Goal: Answer question/provide support: Share knowledge or assist other users

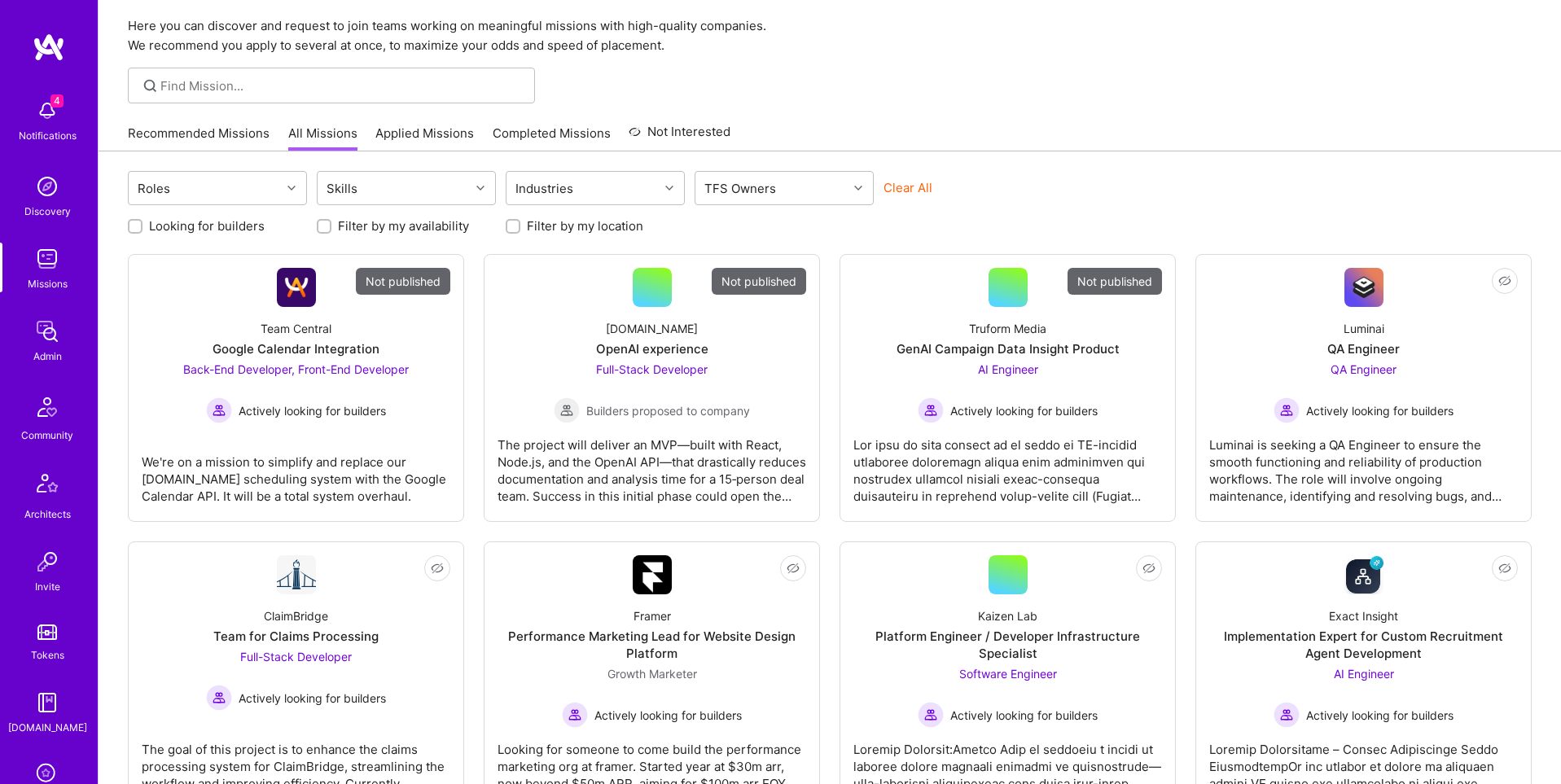
scroll to position [256, 0]
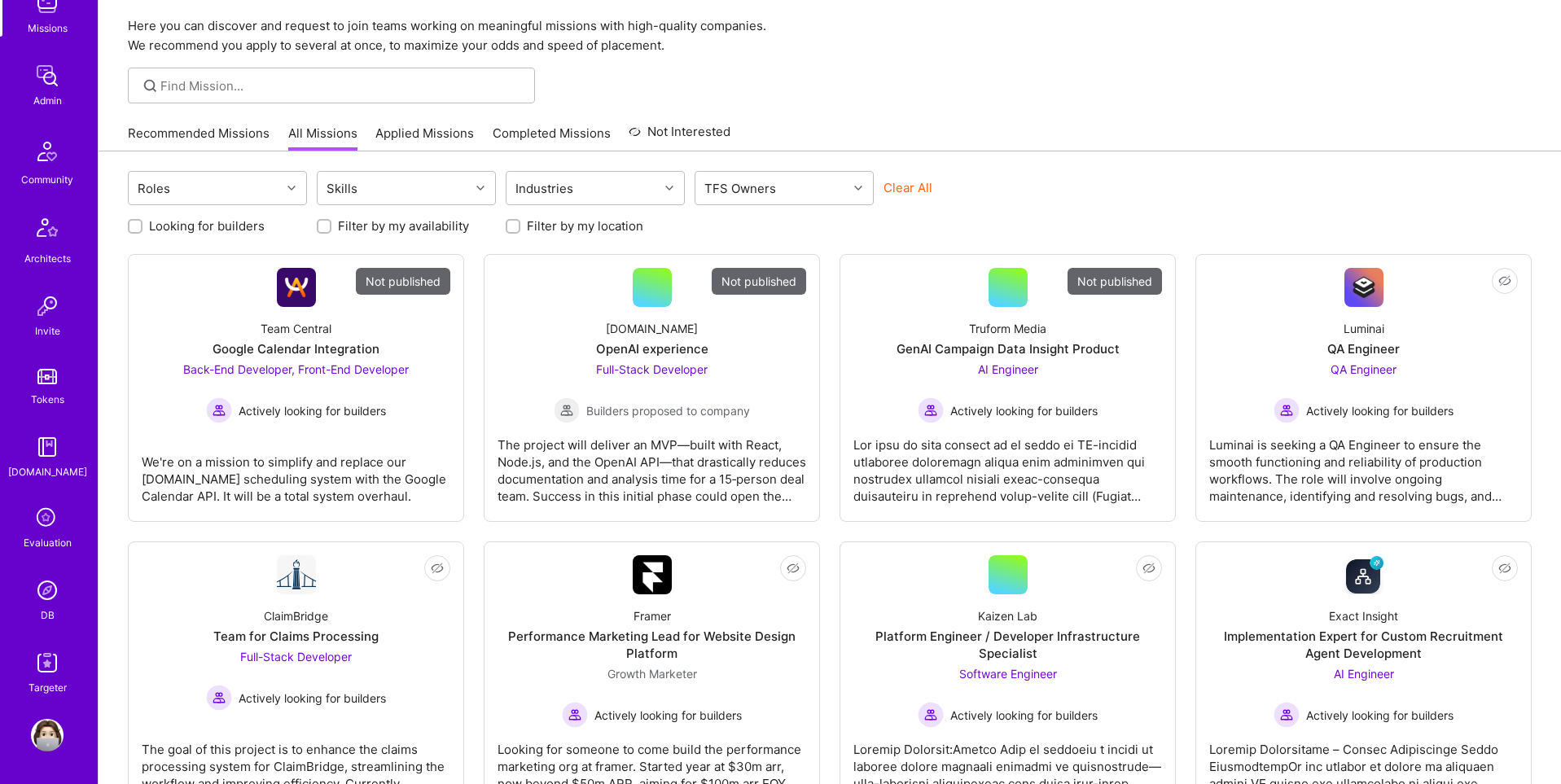
click at [54, 584] on img at bounding box center [47, 590] width 33 height 33
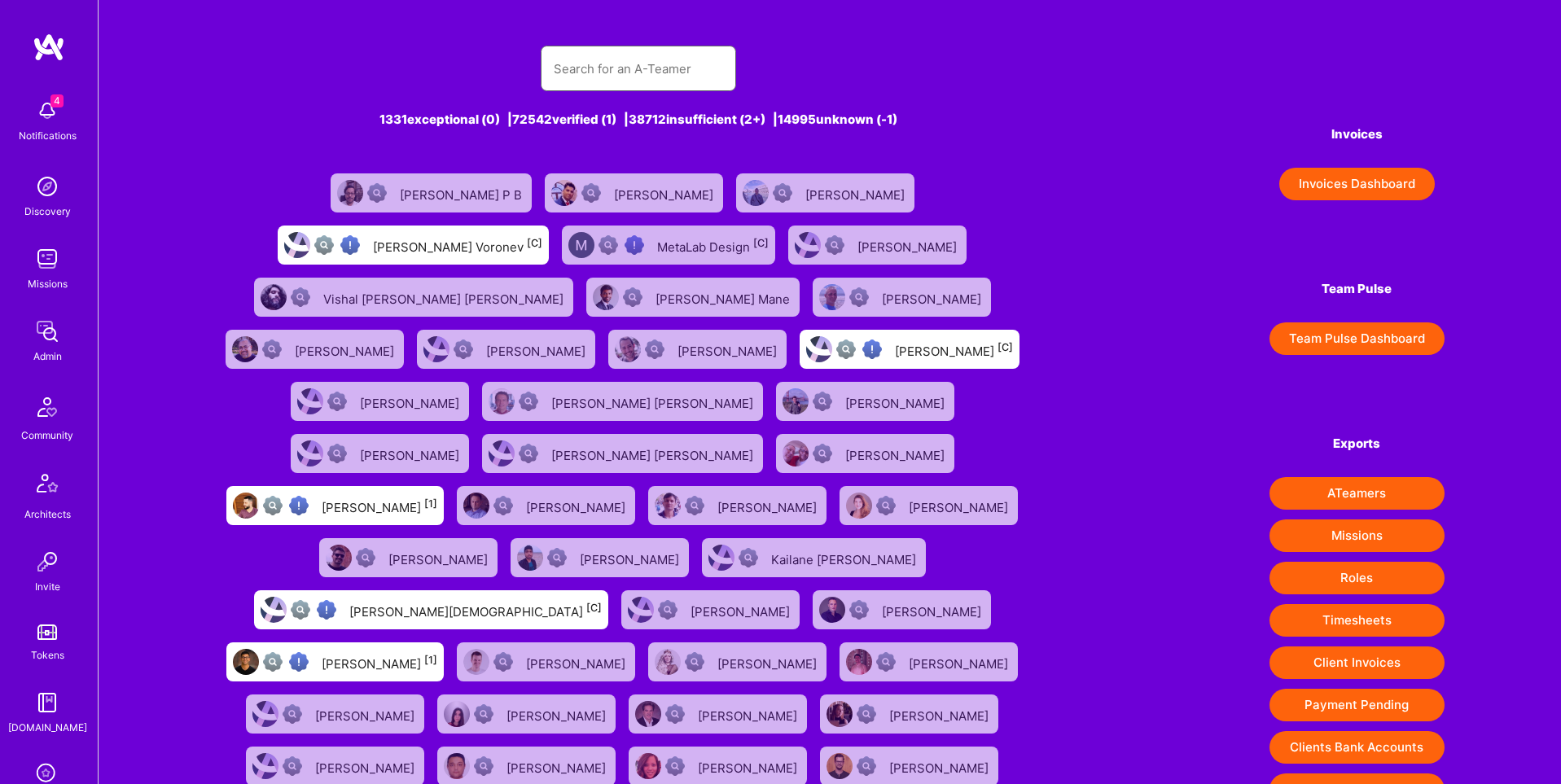
click at [624, 78] on input "text" at bounding box center [638, 69] width 169 height 42
paste input "viswaazure2012@gmail.com>"
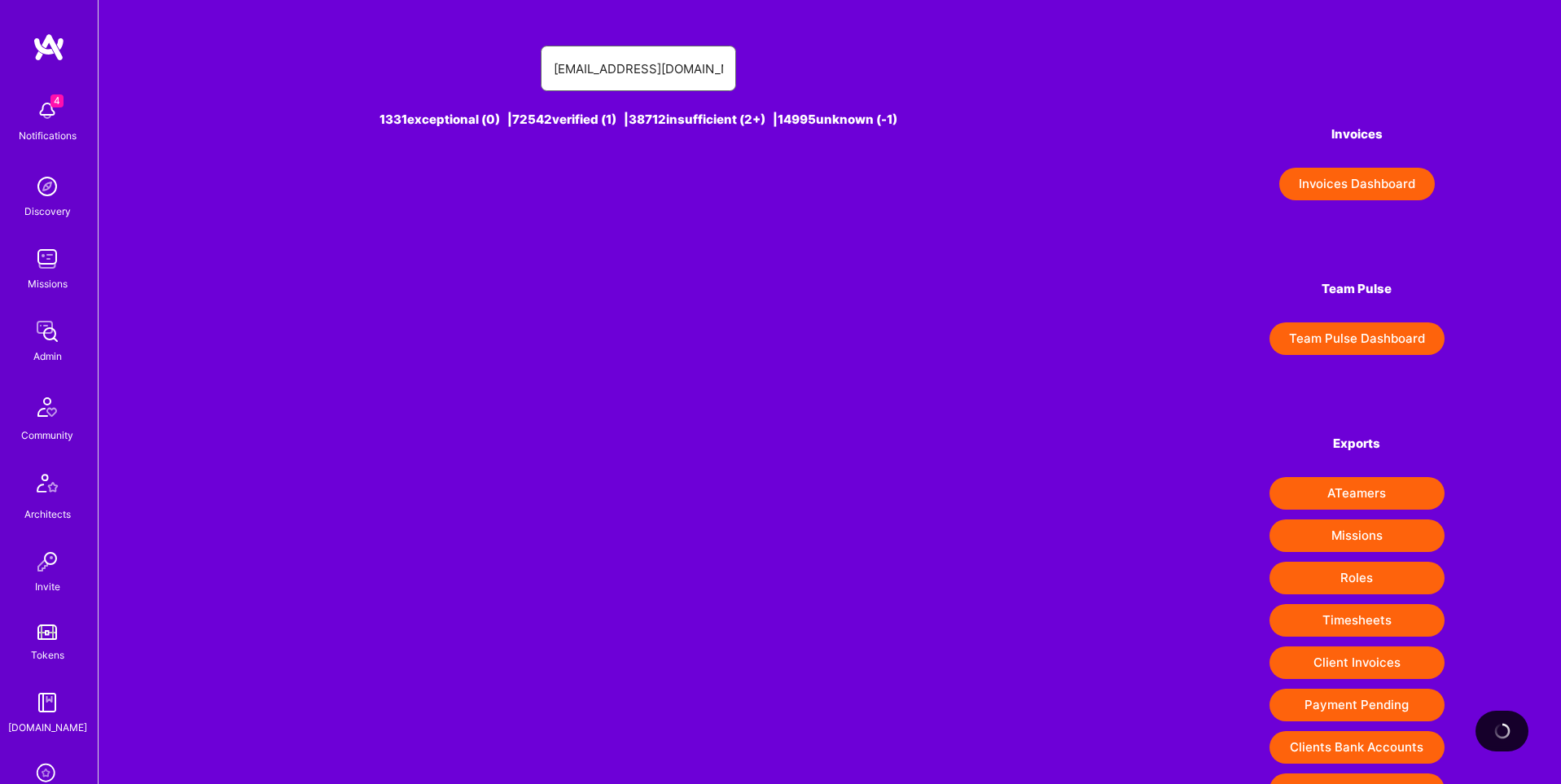
type input "viswaazure2012@gmail.com"
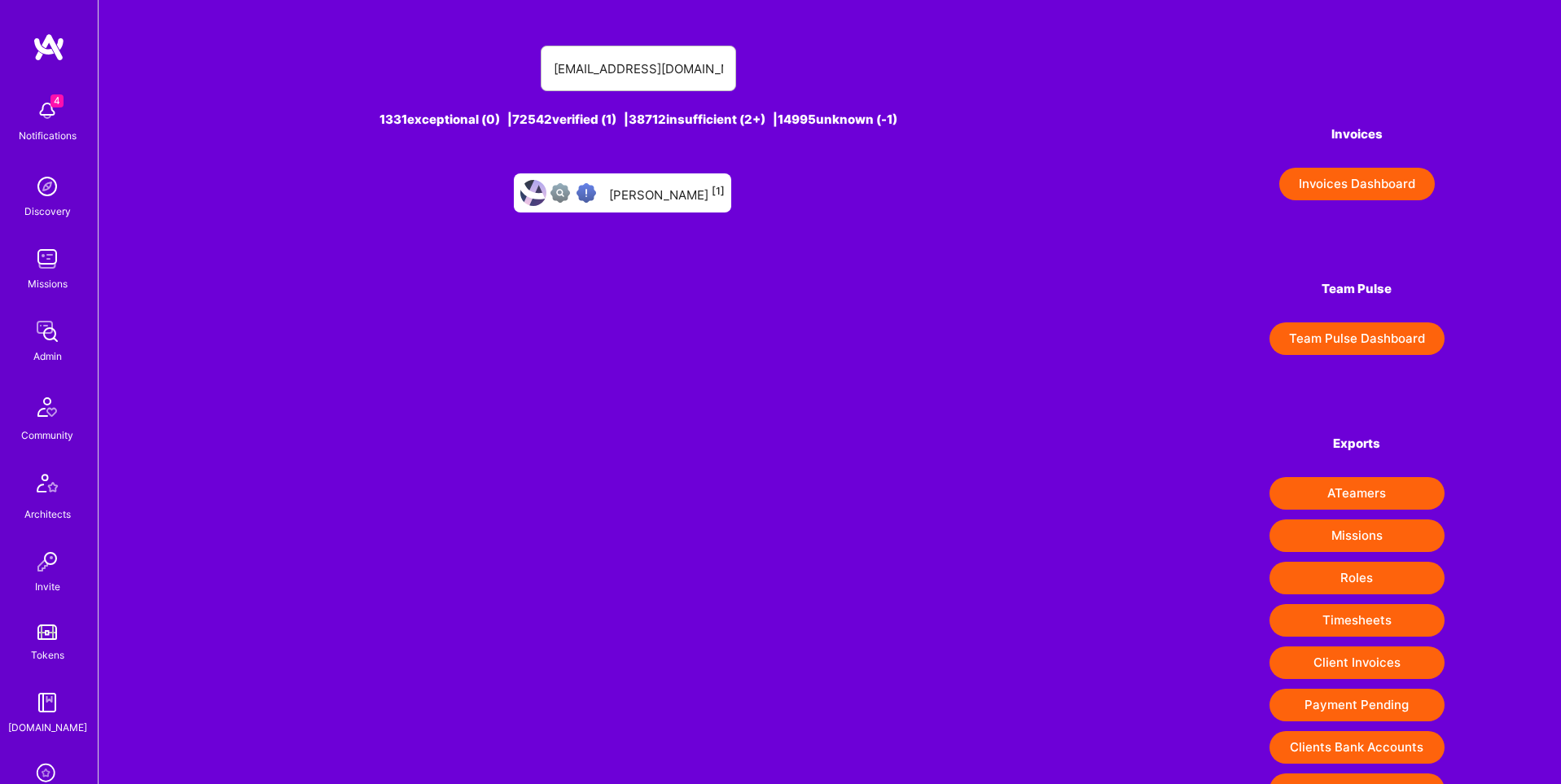
click at [719, 205] on div "Bhagya Annadatha [1]" at bounding box center [622, 193] width 217 height 39
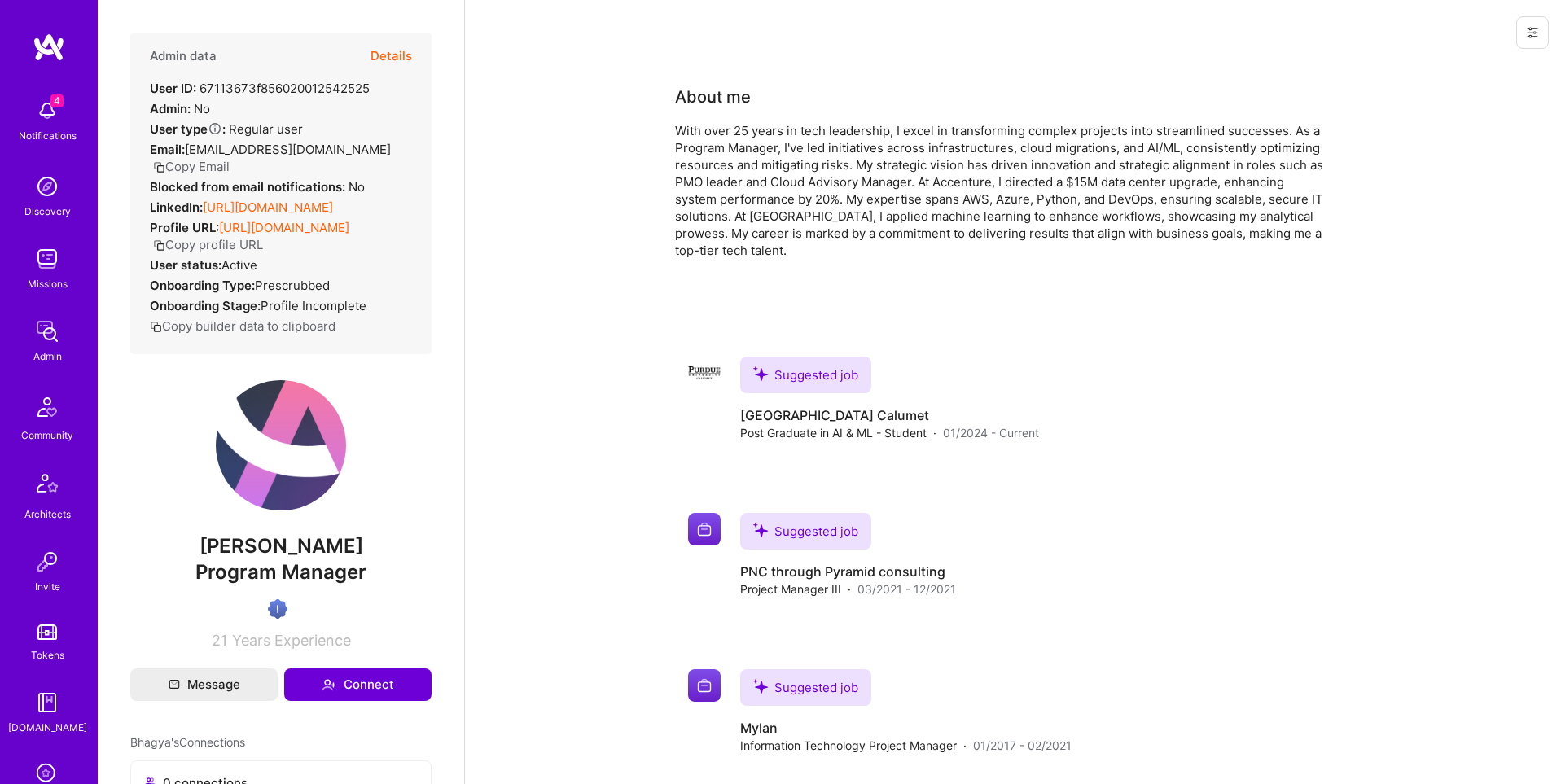
click at [1533, 38] on icon at bounding box center [1532, 32] width 13 height 13
click at [1542, 38] on button at bounding box center [1533, 33] width 33 height 33
click at [1480, 75] on button "Login as Bhagya" at bounding box center [1474, 70] width 151 height 42
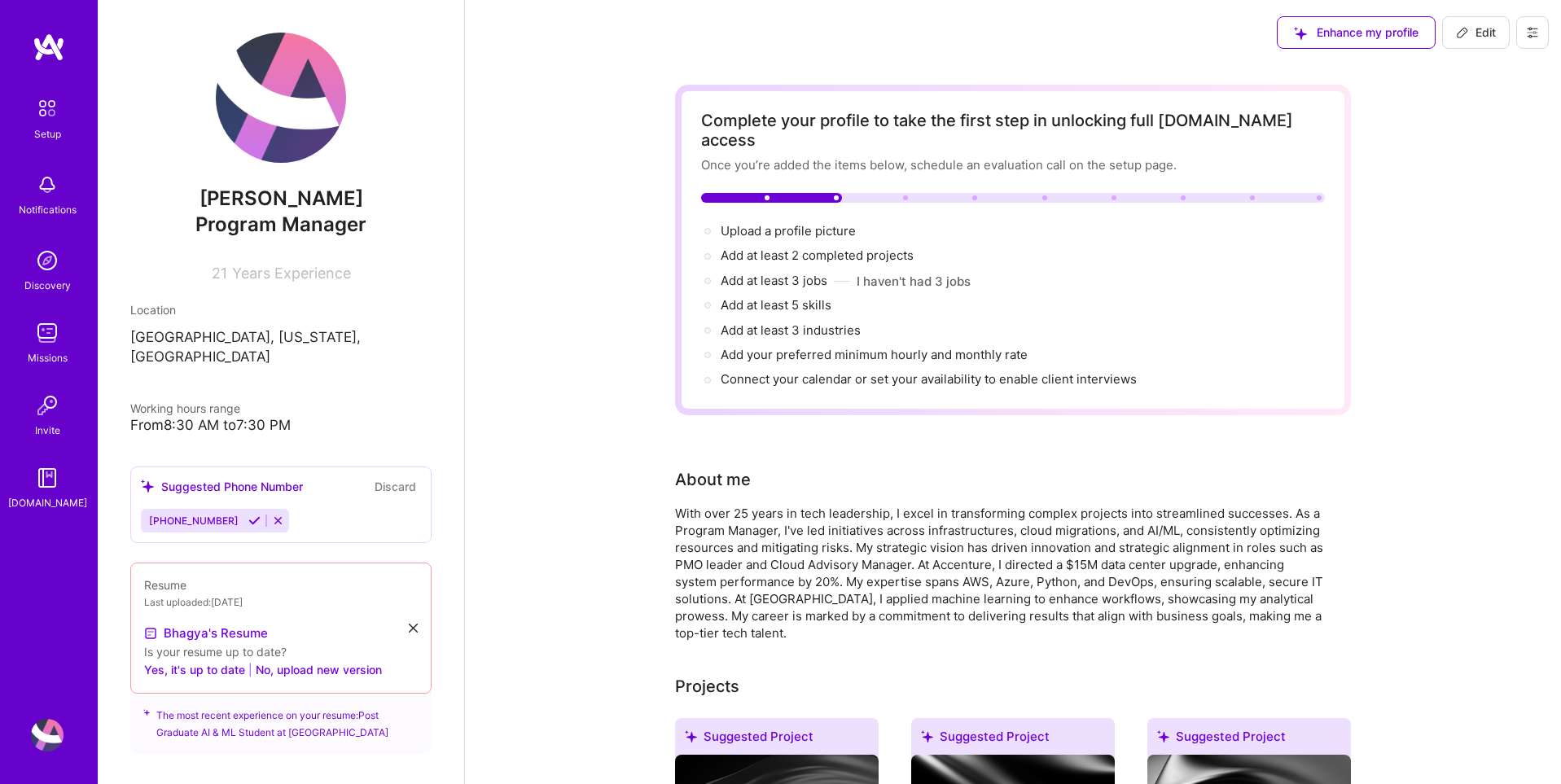
scroll to position [443, 0]
